Goal: Task Accomplishment & Management: Manage account settings

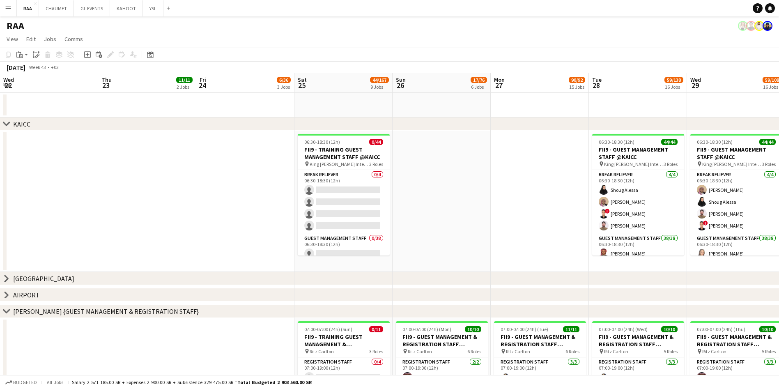
scroll to position [0, 228]
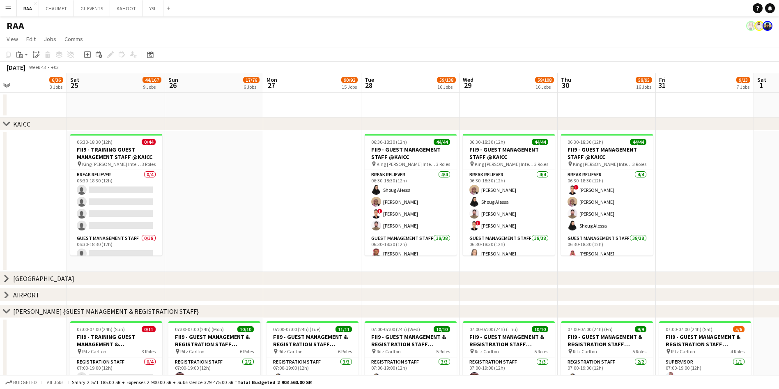
click at [11, 123] on div "chevron-right [GEOGRAPHIC_DATA]" at bounding box center [389, 123] width 779 height 13
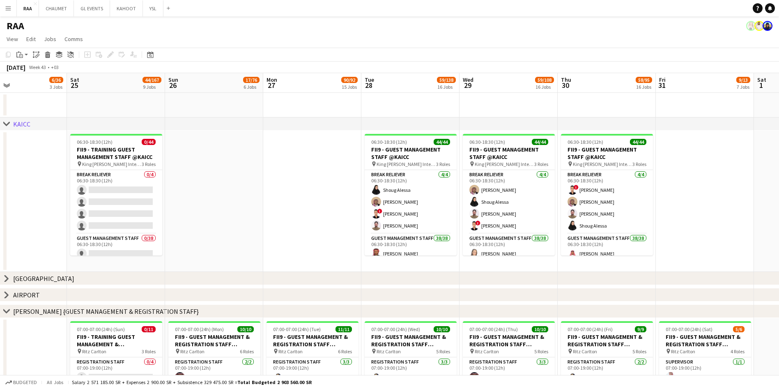
click at [9, 123] on icon at bounding box center [6, 123] width 6 height 3
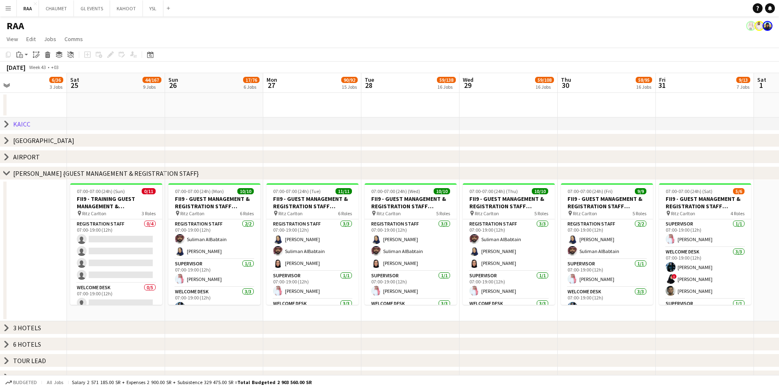
click at [3, 141] on icon "chevron-right" at bounding box center [6, 140] width 7 height 7
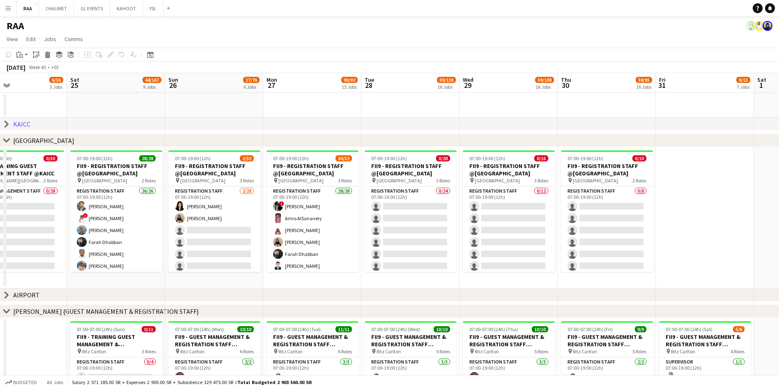
click at [8, 143] on icon "chevron-right" at bounding box center [6, 140] width 7 height 7
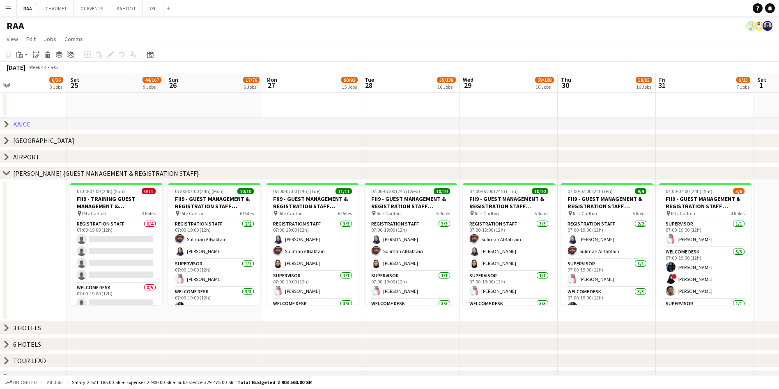
click at [8, 156] on icon at bounding box center [6, 157] width 3 height 6
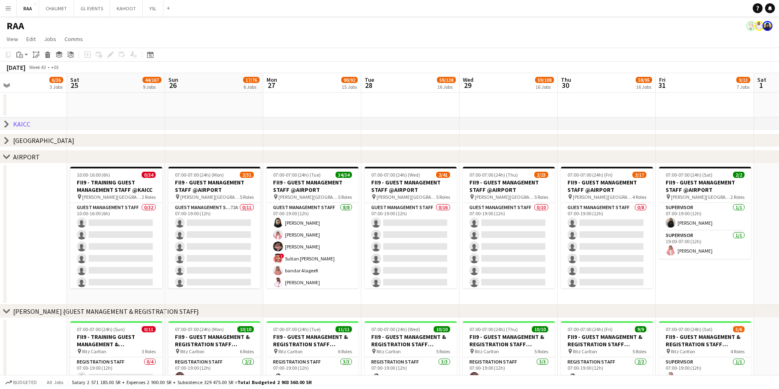
click at [9, 156] on icon "chevron-right" at bounding box center [6, 157] width 7 height 7
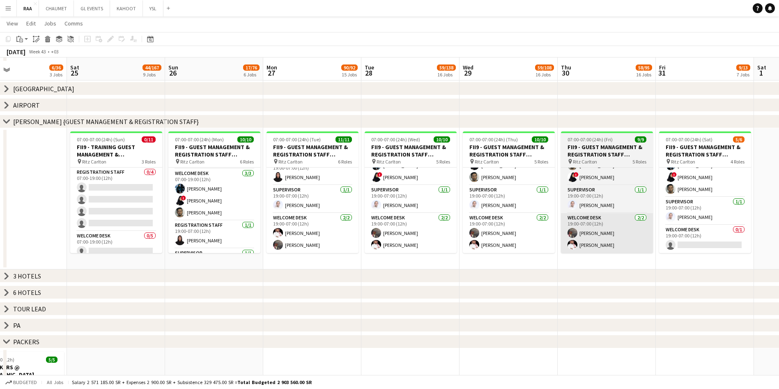
scroll to position [45, 0]
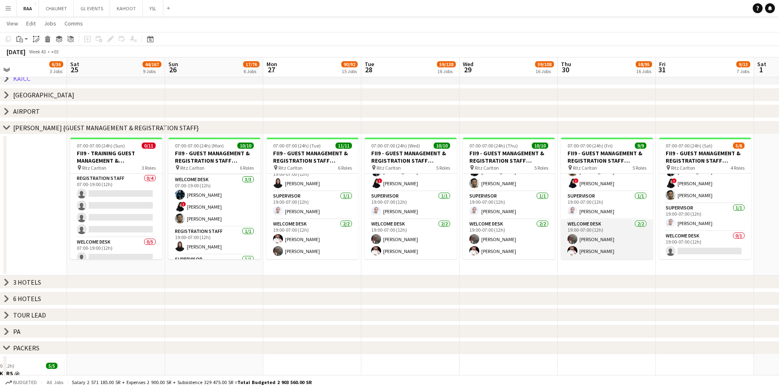
click at [611, 226] on app-card-role "Welcome Desk [DATE] 19:00-07:00 (12h) [PERSON_NAME] [PERSON_NAME]" at bounding box center [607, 239] width 92 height 40
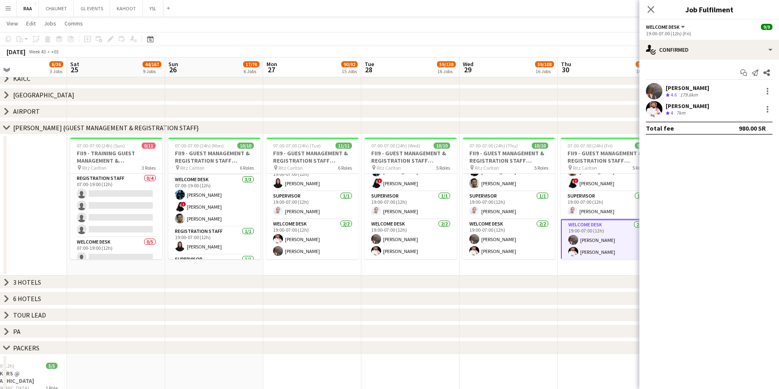
click at [702, 83] on div "[PERSON_NAME] Crew rating 4.6 179.6km" at bounding box center [710, 91] width 140 height 16
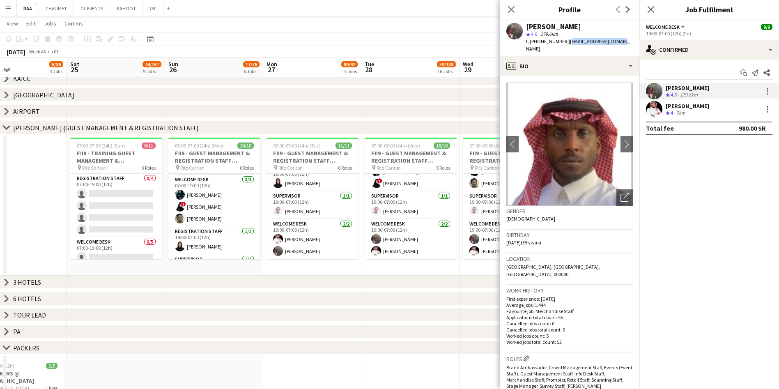
drag, startPoint x: 619, startPoint y: 40, endPoint x: 566, endPoint y: 44, distance: 53.2
click at [566, 44] on div "t. [PHONE_NUMBER] | [EMAIL_ADDRESS][DOMAIN_NAME]" at bounding box center [579, 45] width 107 height 15
copy span "[EMAIL_ADDRESS][DOMAIN_NAME]"
click at [513, 11] on icon at bounding box center [511, 9] width 8 height 8
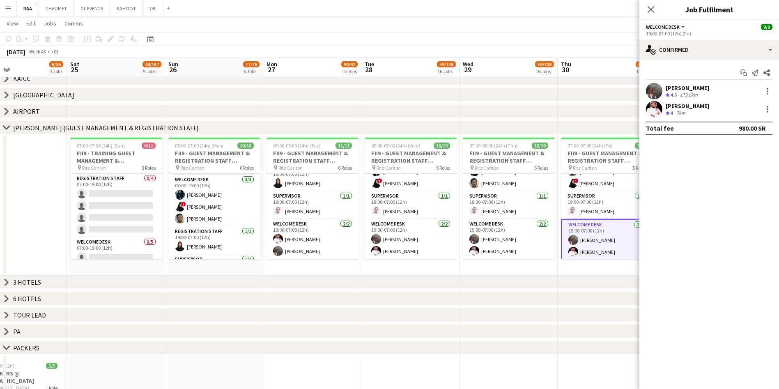
click at [610, 267] on app-date-cell "07:00-07:00 (24h) (Fri) 9/9 FII9 - GUEST MANAGEMENT & REGISTRATION STAFF @[GEOG…" at bounding box center [607, 204] width 98 height 141
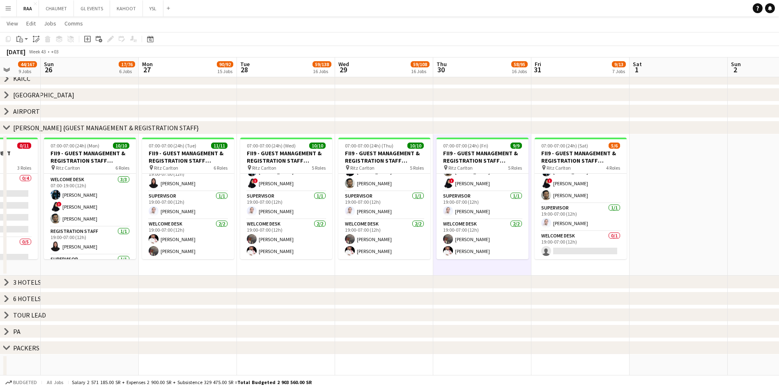
scroll to position [0, 262]
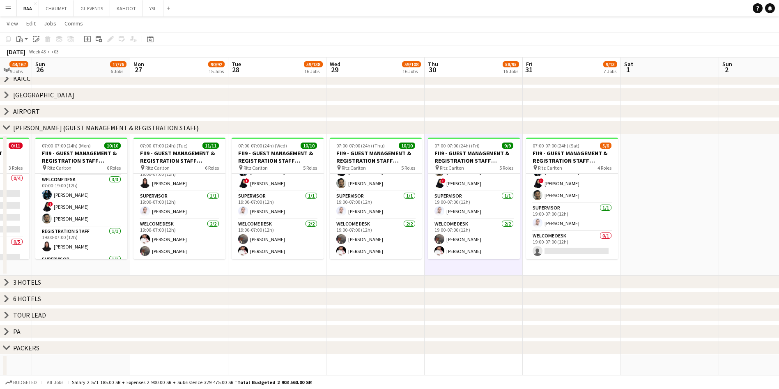
click at [592, 262] on app-date-cell "07:00-07:00 (24h) (Sat) 5/6 FII9 - GUEST MANAGEMENT & REGISTRATION STAFF @[GEOG…" at bounding box center [572, 204] width 98 height 141
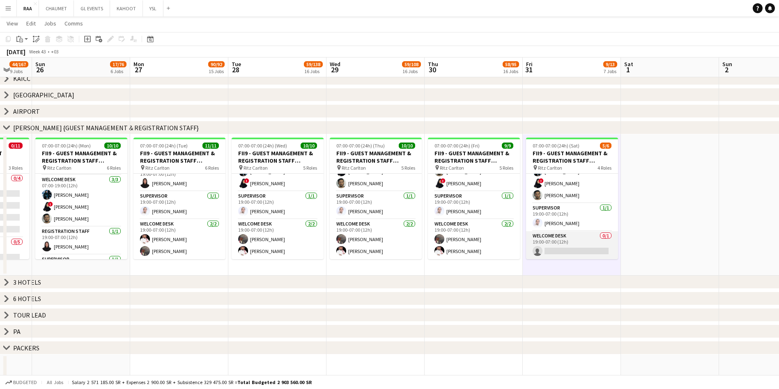
click at [579, 244] on app-card-role "Welcome Desk 0/1 19:00-07:00 (12h) single-neutral-actions" at bounding box center [572, 245] width 92 height 28
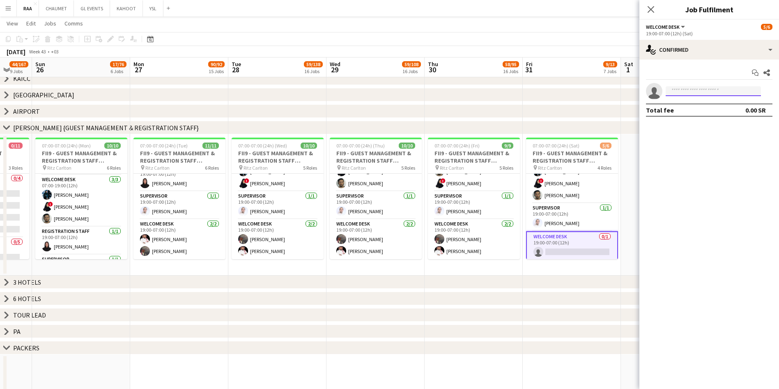
click at [714, 89] on input at bounding box center [713, 91] width 95 height 10
paste input "**********"
type input "**********"
click at [725, 113] on span "[PHONE_NUMBER]" at bounding box center [713, 116] width 82 height 7
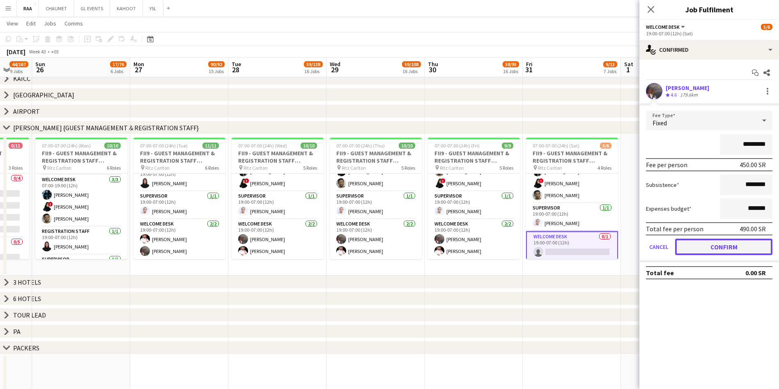
click at [690, 252] on button "Confirm" at bounding box center [723, 247] width 97 height 16
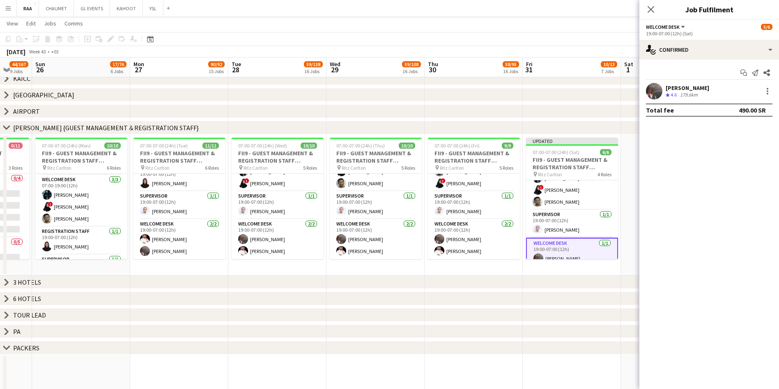
click at [633, 257] on app-date-cell at bounding box center [670, 204] width 98 height 141
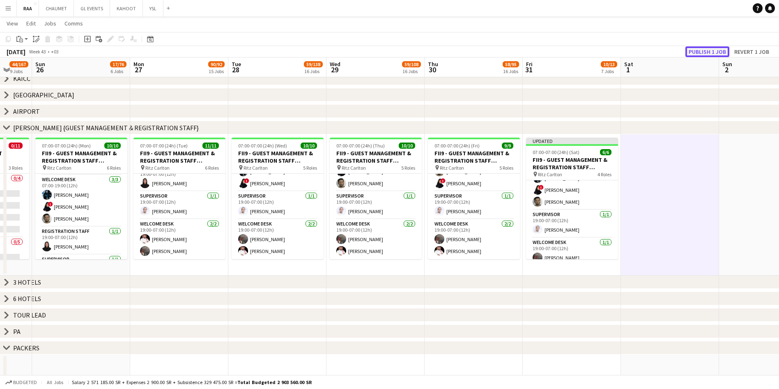
click at [704, 51] on button "Publish 1 job" at bounding box center [708, 51] width 44 height 11
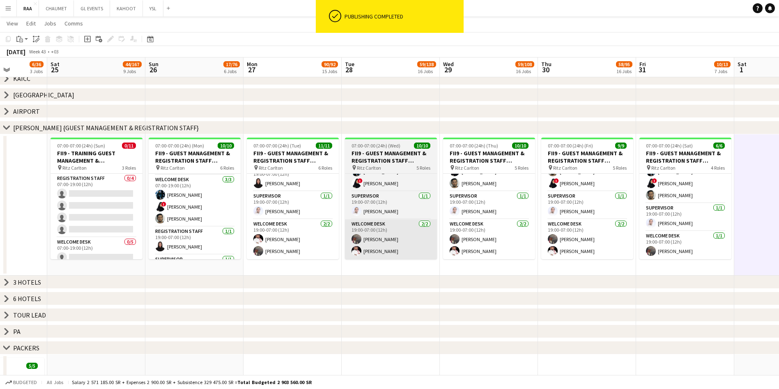
scroll to position [0, 239]
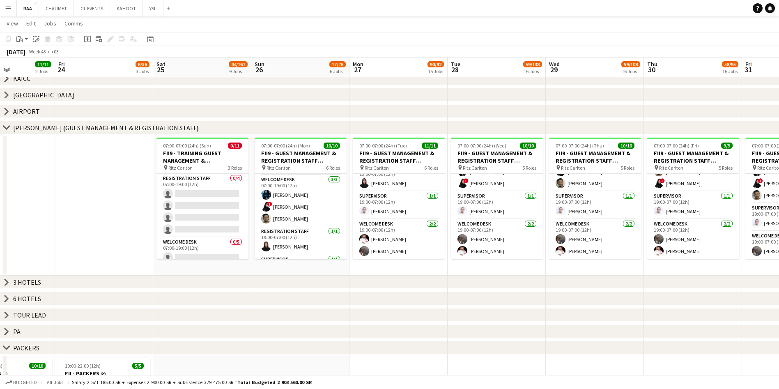
click at [9, 127] on icon at bounding box center [6, 127] width 6 height 3
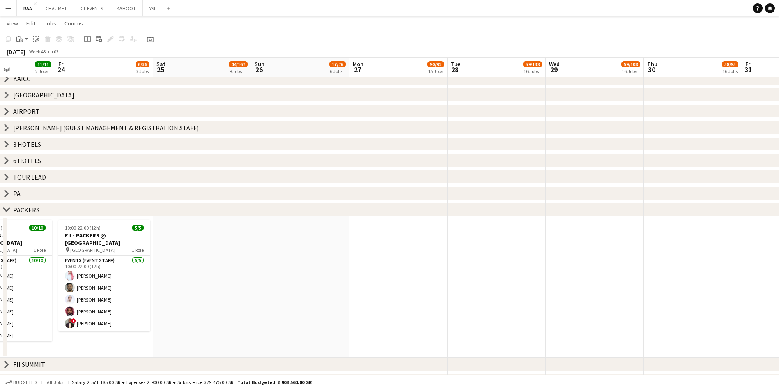
click at [6, 145] on icon at bounding box center [6, 144] width 3 height 6
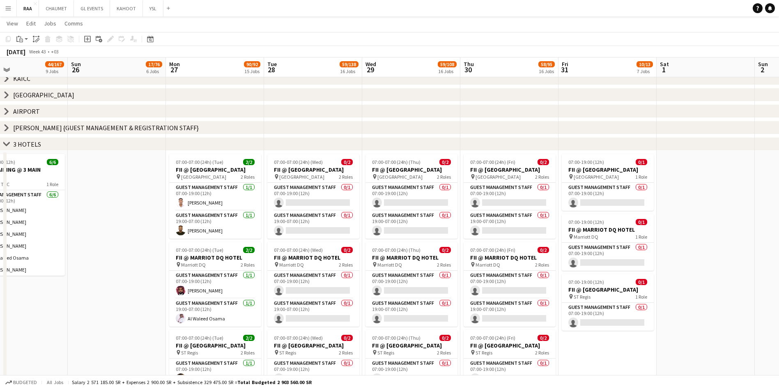
scroll to position [0, 326]
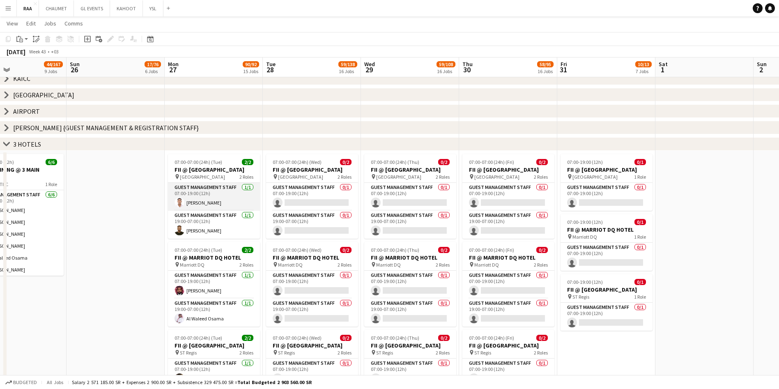
click at [236, 207] on app-card-role "Guest Management Staff [DATE] 07:00-19:00 (12h) [PERSON_NAME]" at bounding box center [214, 197] width 92 height 28
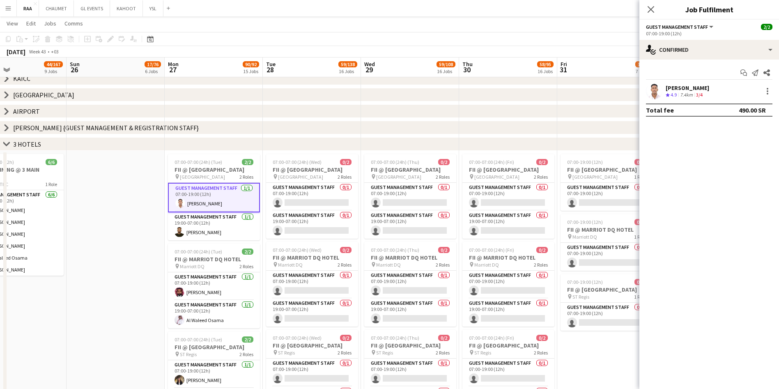
click at [136, 216] on app-date-cell at bounding box center [116, 303] width 98 height 304
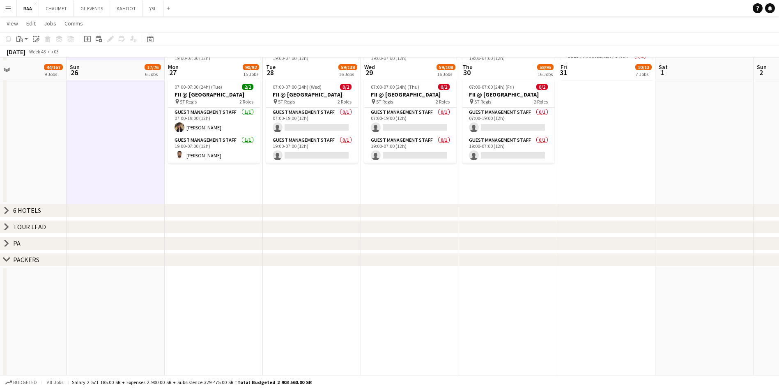
scroll to position [300, 0]
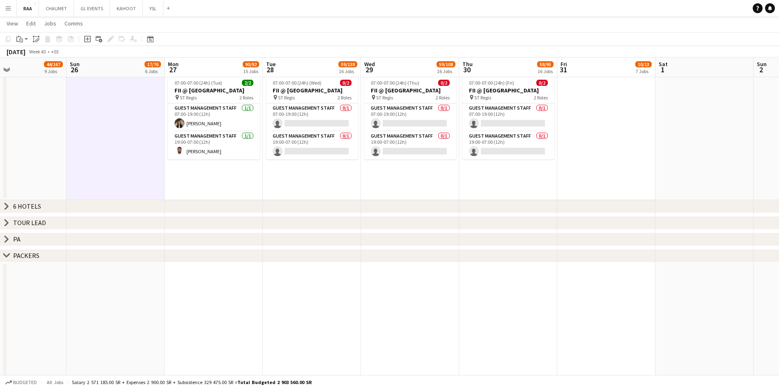
click at [9, 257] on icon "chevron-right" at bounding box center [6, 255] width 7 height 7
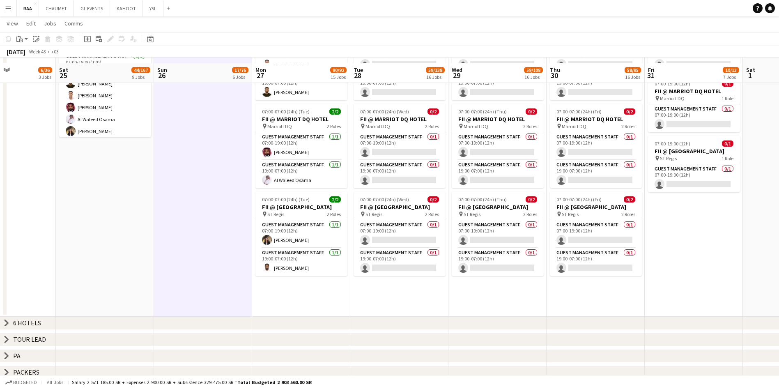
scroll to position [191, 0]
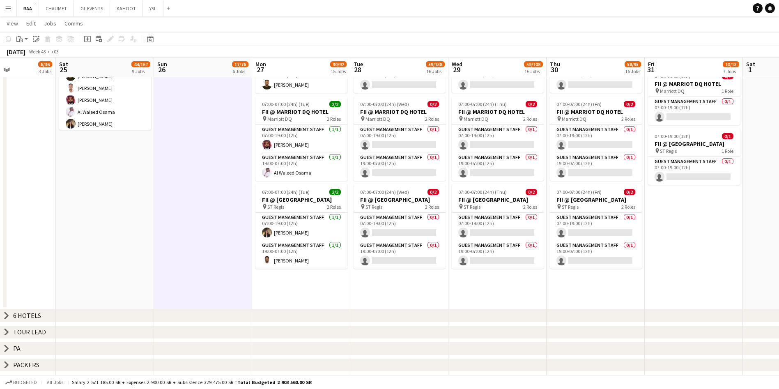
click at [5, 316] on icon "chevron-right" at bounding box center [6, 315] width 7 height 7
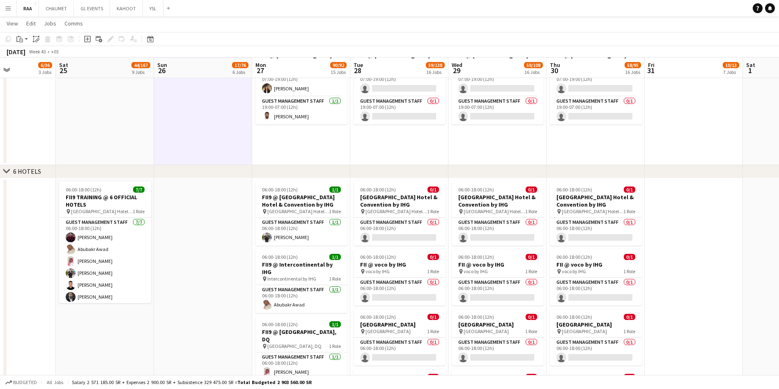
scroll to position [335, 0]
click at [283, 237] on app-card-role "Guest Management Staff [DATE] 06:00-18:00 (12h) [PERSON_NAME]" at bounding box center [301, 232] width 92 height 28
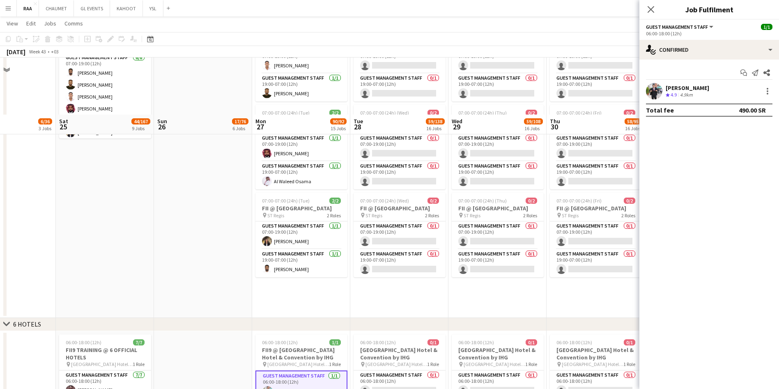
scroll to position [0, 0]
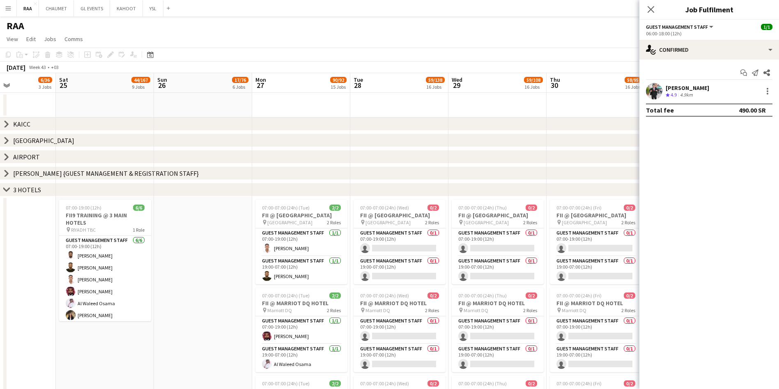
click at [7, 189] on icon "chevron-right" at bounding box center [6, 189] width 7 height 7
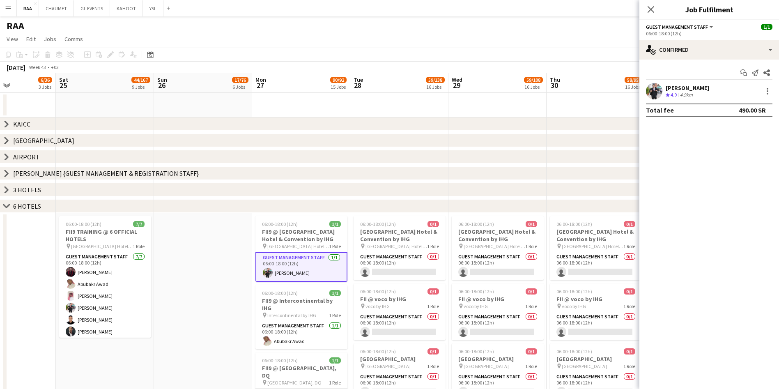
click at [5, 172] on icon "chevron-right" at bounding box center [6, 173] width 7 height 7
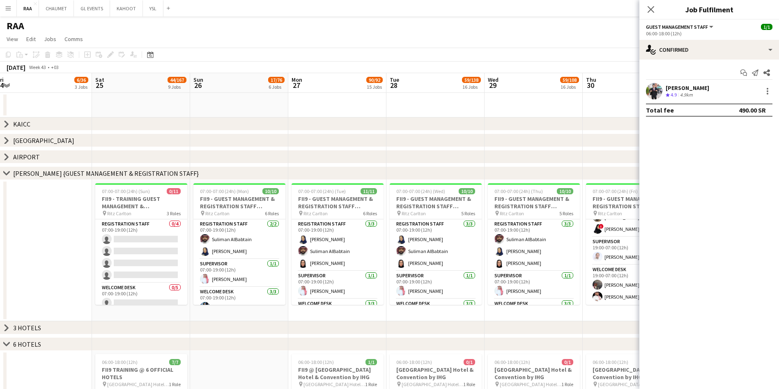
click at [7, 171] on icon "chevron-right" at bounding box center [6, 173] width 7 height 7
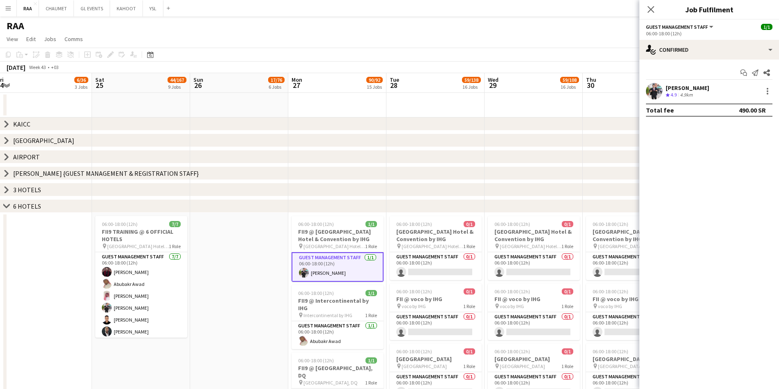
click at [5, 207] on icon at bounding box center [6, 205] width 6 height 3
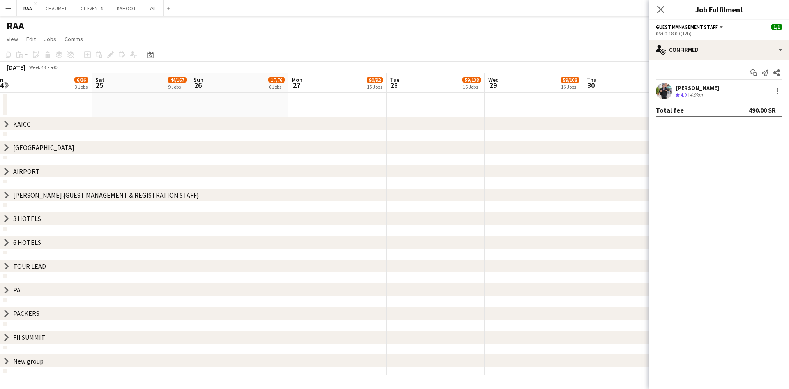
click at [4, 218] on icon "chevron-right" at bounding box center [6, 219] width 7 height 7
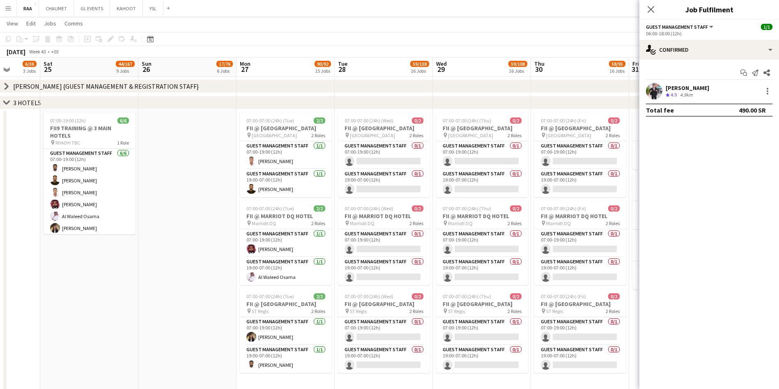
scroll to position [86, 0]
click at [4, 103] on icon "chevron-right" at bounding box center [6, 103] width 7 height 7
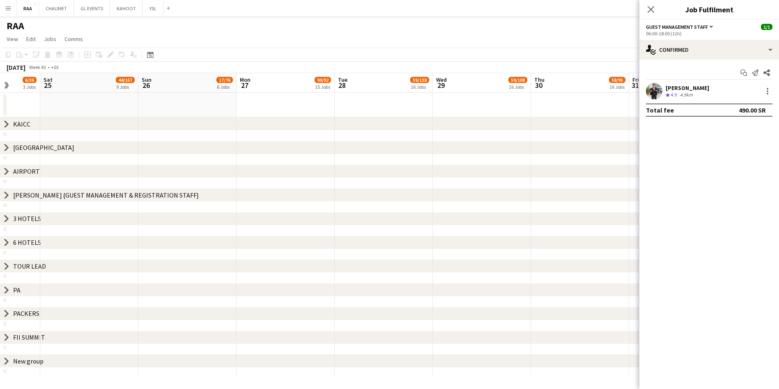
scroll to position [0, 0]
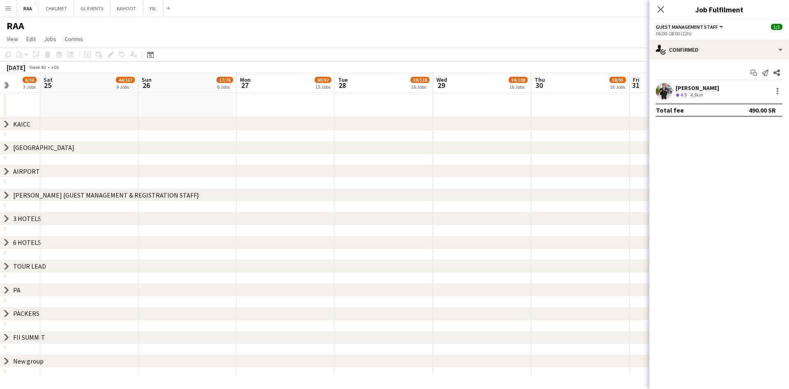
click at [5, 216] on icon at bounding box center [6, 219] width 3 height 6
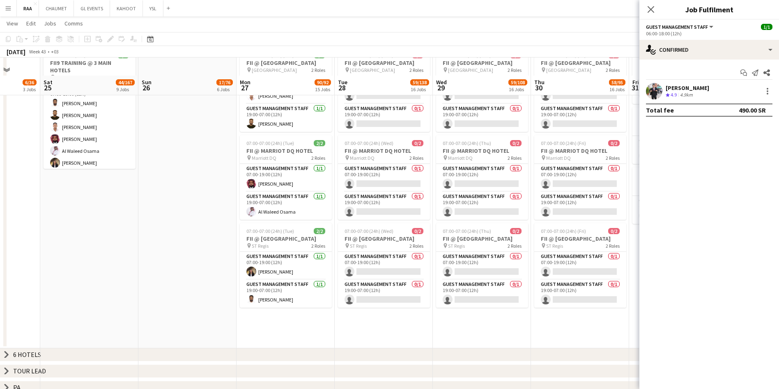
scroll to position [220, 0]
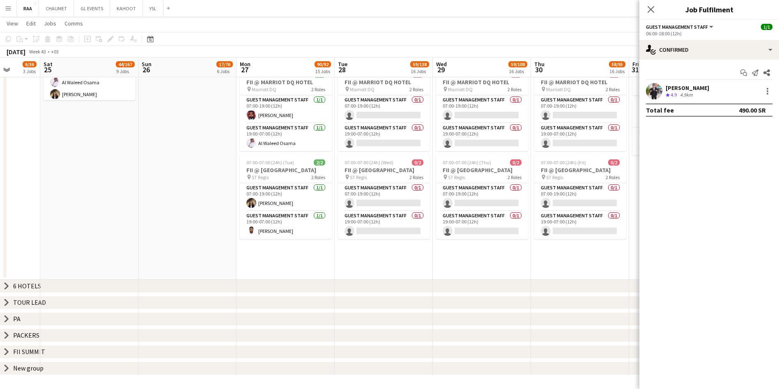
click at [6, 283] on icon "chevron-right" at bounding box center [6, 286] width 7 height 7
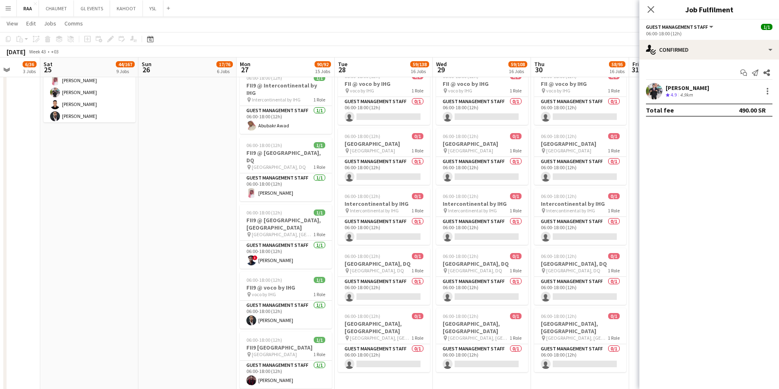
scroll to position [634, 0]
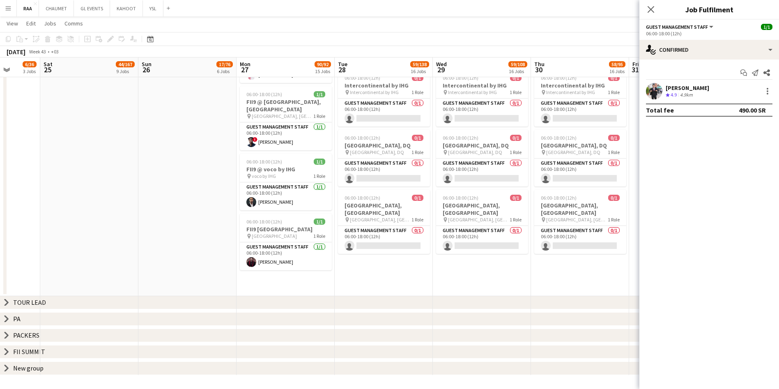
click at [7, 304] on icon at bounding box center [6, 302] width 3 height 6
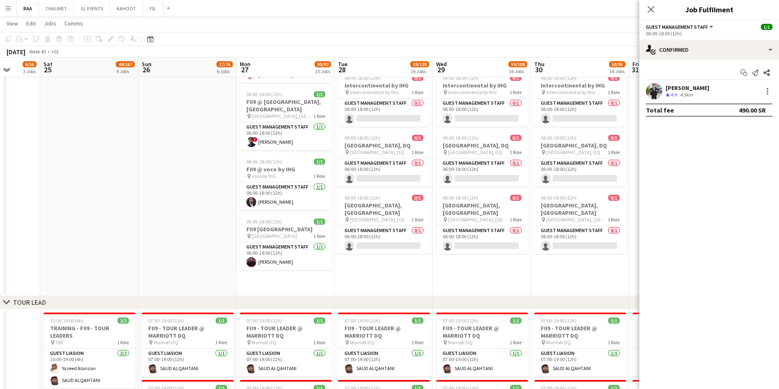
scroll to position [783, 0]
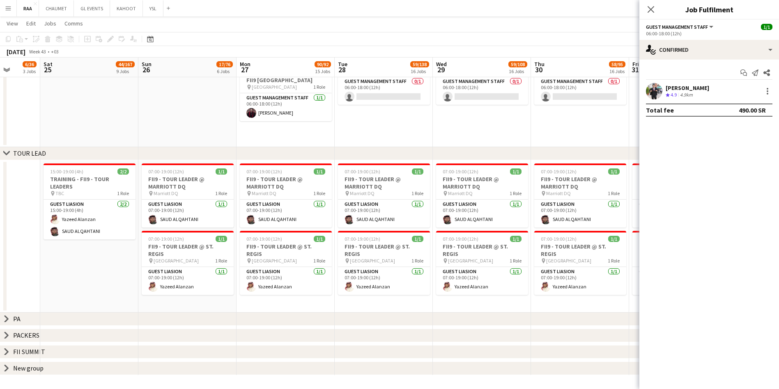
click at [9, 316] on icon "chevron-right" at bounding box center [6, 318] width 7 height 7
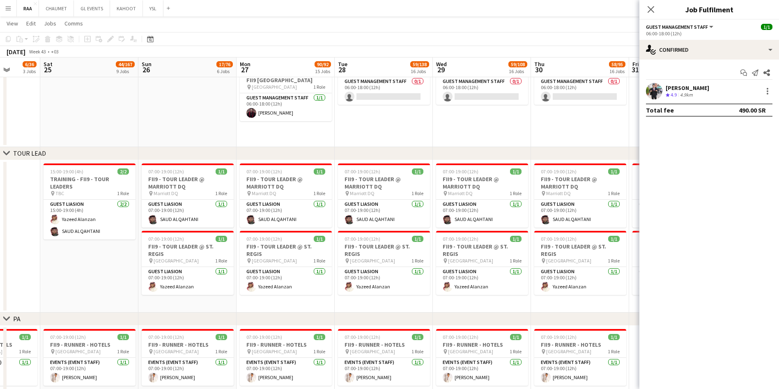
scroll to position [864, 0]
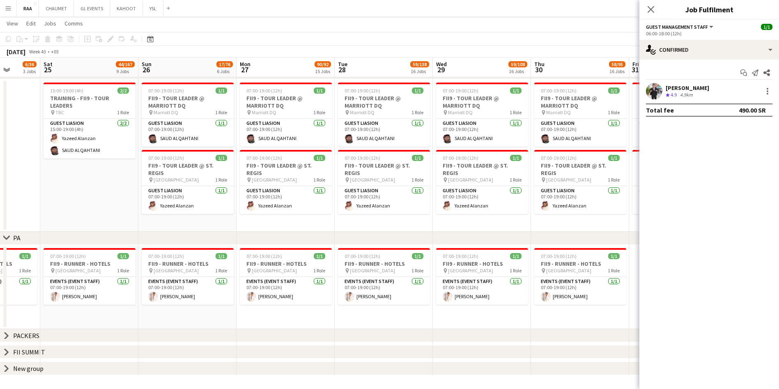
click at [6, 335] on icon "chevron-right" at bounding box center [6, 335] width 7 height 7
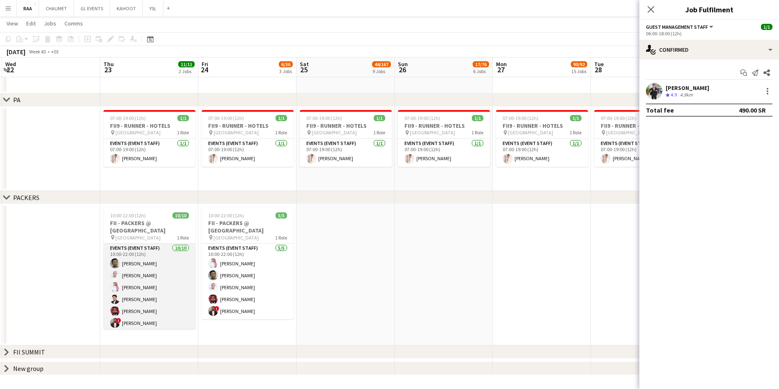
scroll to position [50, 0]
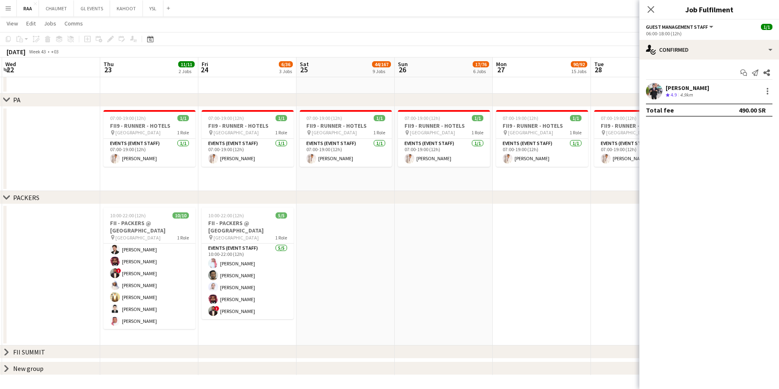
click at [7, 194] on icon "chevron-right" at bounding box center [6, 197] width 7 height 7
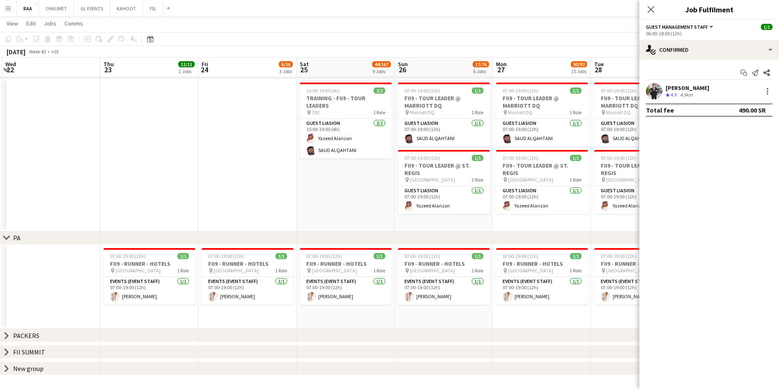
click at [5, 353] on icon "chevron-right" at bounding box center [6, 352] width 7 height 7
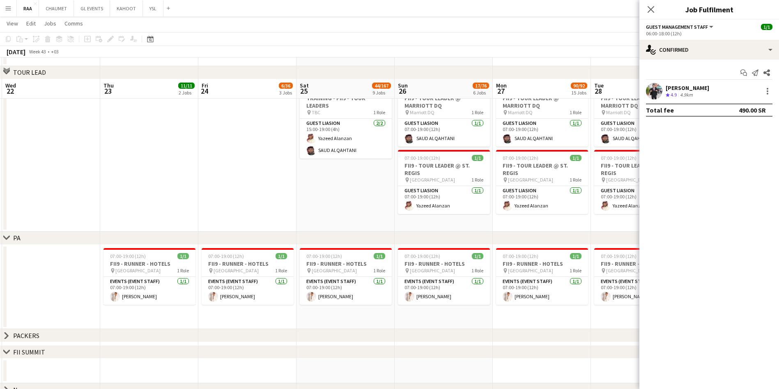
scroll to position [885, 0]
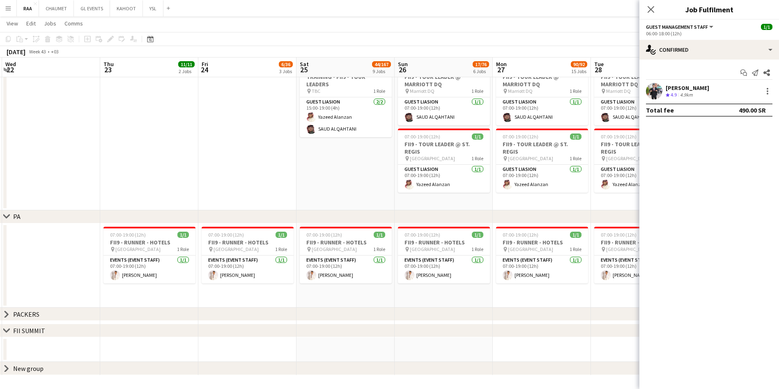
click at [7, 331] on icon at bounding box center [6, 330] width 6 height 3
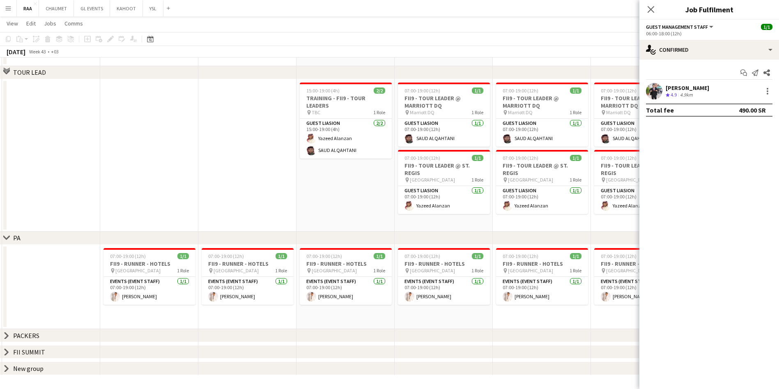
scroll to position [790, 0]
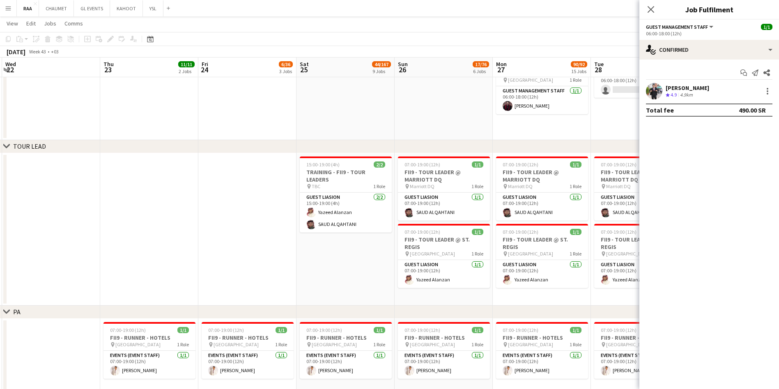
click at [0, 308] on div "chevron-right [GEOGRAPHIC_DATA]" at bounding box center [389, 312] width 779 height 13
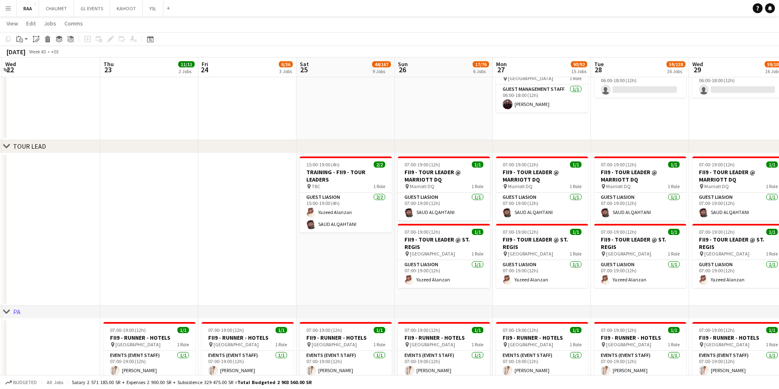
click at [5, 308] on icon "chevron-right" at bounding box center [6, 311] width 7 height 7
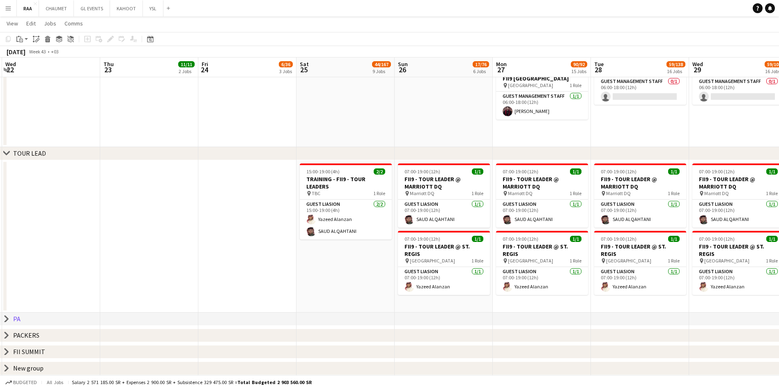
scroll to position [783, 0]
click at [13, 157] on div "chevron-right TOUR LEAD" at bounding box center [389, 153] width 779 height 13
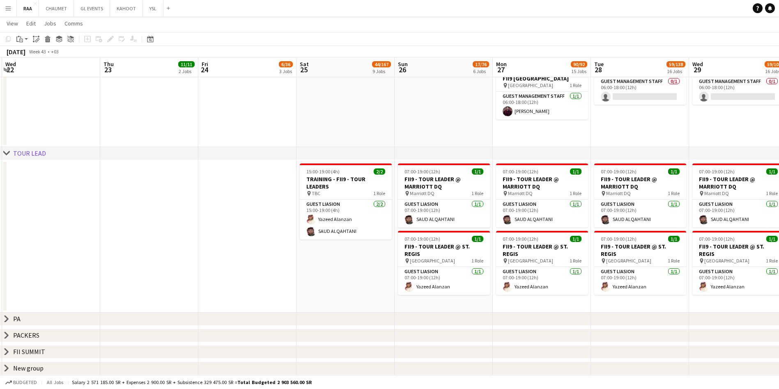
click at [8, 154] on icon "chevron-right" at bounding box center [6, 153] width 7 height 7
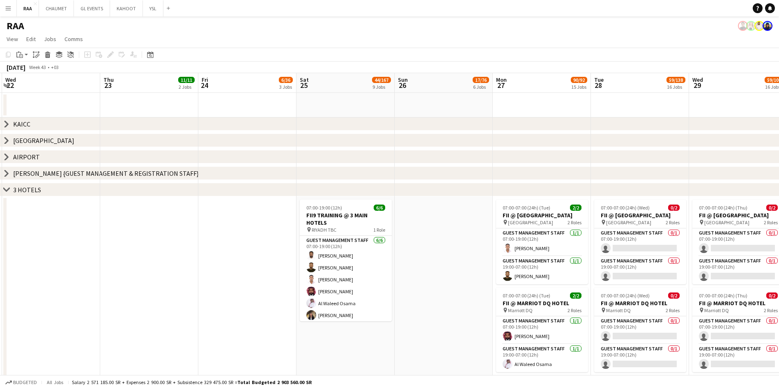
scroll to position [1, 0]
click at [7, 171] on icon at bounding box center [6, 173] width 3 height 6
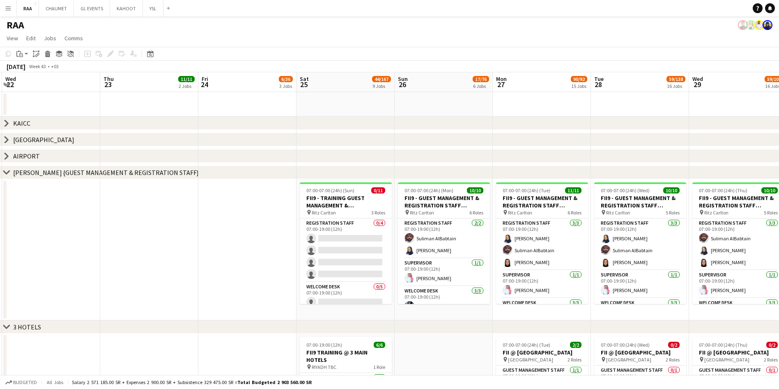
click at [3, 150] on div "chevron-right AIRPORT" at bounding box center [389, 156] width 779 height 13
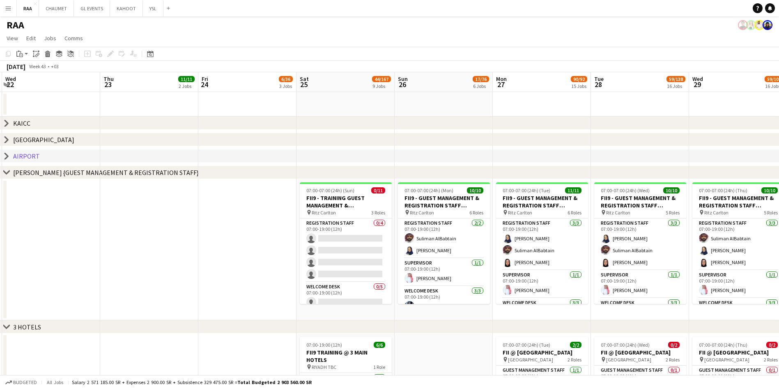
click at [5, 154] on icon "chevron-right" at bounding box center [6, 156] width 7 height 7
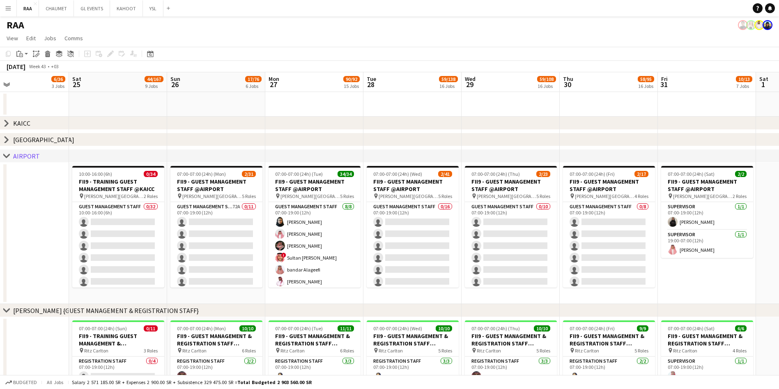
scroll to position [0, 324]
click at [6, 140] on icon "chevron-right" at bounding box center [6, 139] width 7 height 7
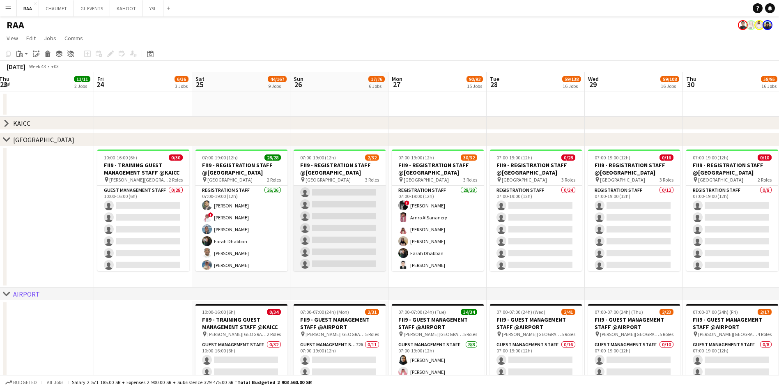
scroll to position [0, 0]
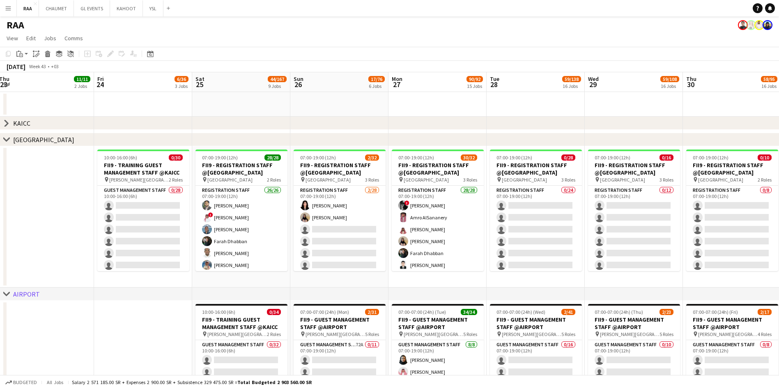
click at [7, 138] on icon "chevron-right" at bounding box center [6, 139] width 7 height 7
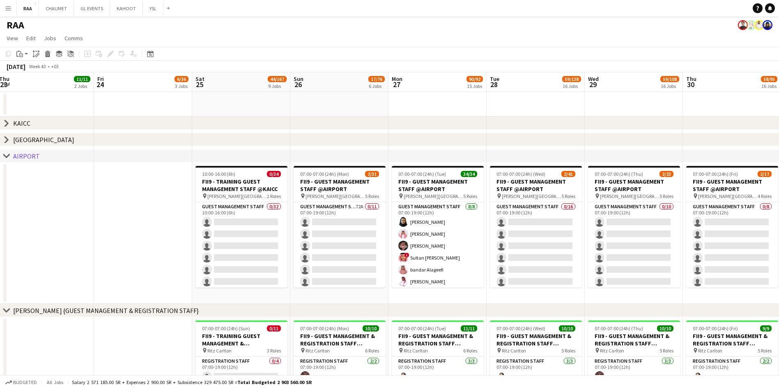
click at [9, 156] on icon "chevron-right" at bounding box center [6, 156] width 7 height 7
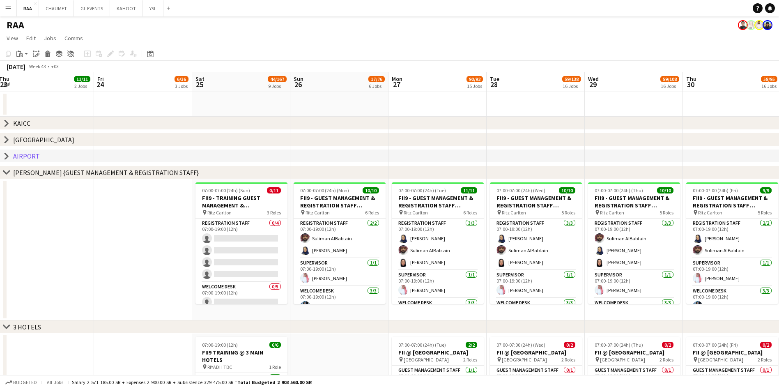
click at [4, 170] on icon at bounding box center [6, 171] width 6 height 3
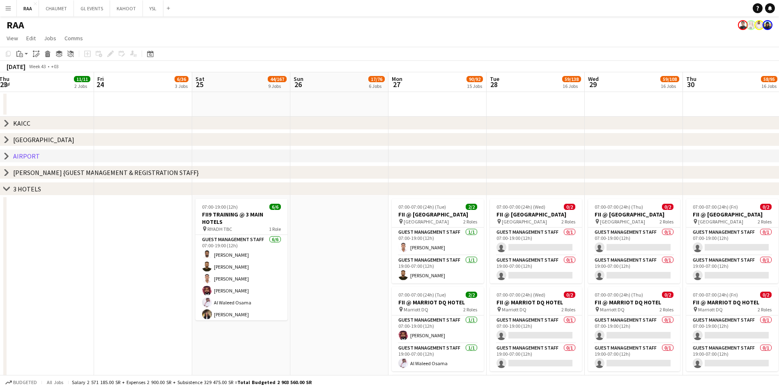
click at [6, 191] on icon "chevron-right" at bounding box center [6, 189] width 7 height 7
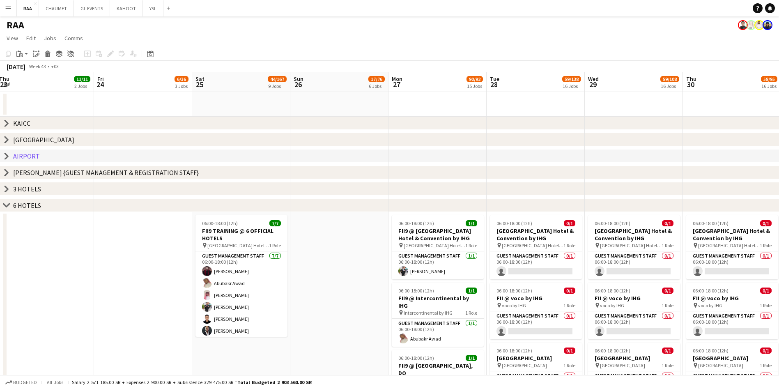
click at [7, 204] on icon "chevron-right" at bounding box center [6, 205] width 7 height 7
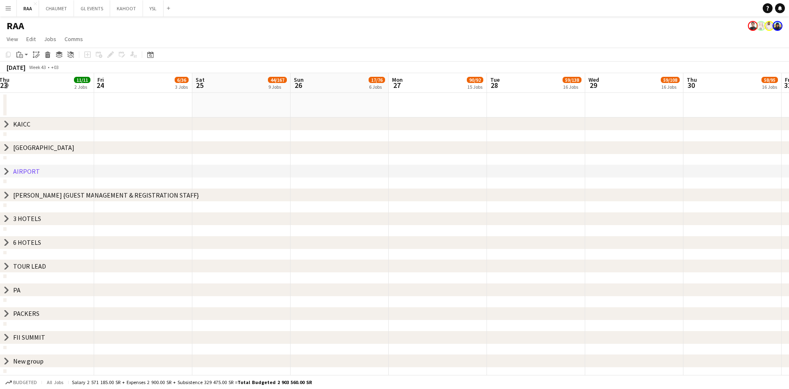
click at [6, 172] on icon at bounding box center [6, 171] width 3 height 6
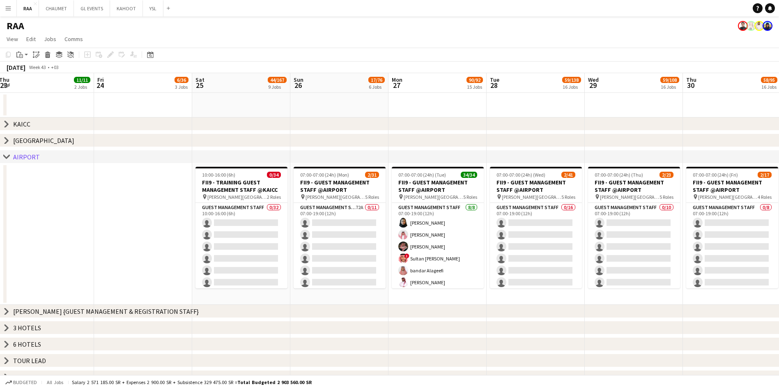
click at [5, 157] on icon "chevron-right" at bounding box center [6, 157] width 7 height 7
